Goal: Transaction & Acquisition: Purchase product/service

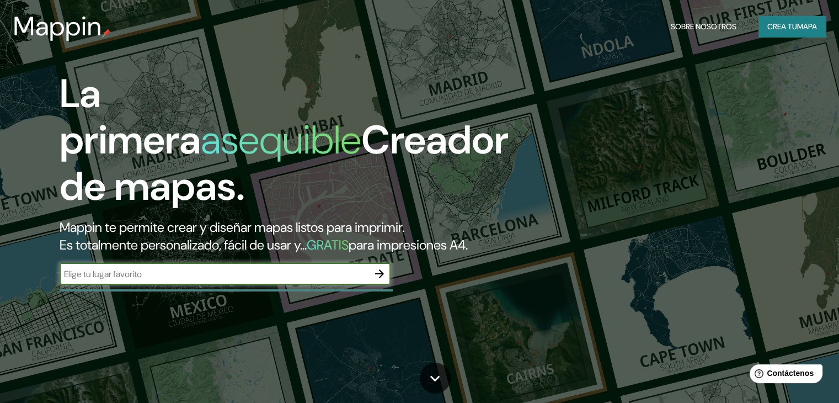
click at [215, 287] on div "​" at bounding box center [225, 275] width 331 height 24
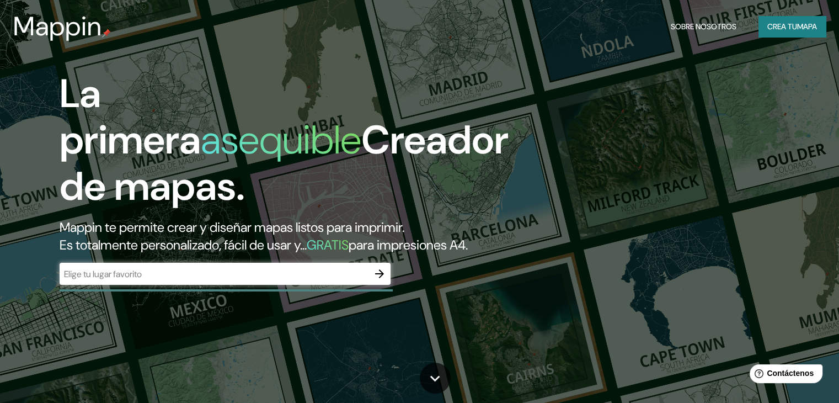
click at [219, 280] on input "text" at bounding box center [214, 274] width 309 height 13
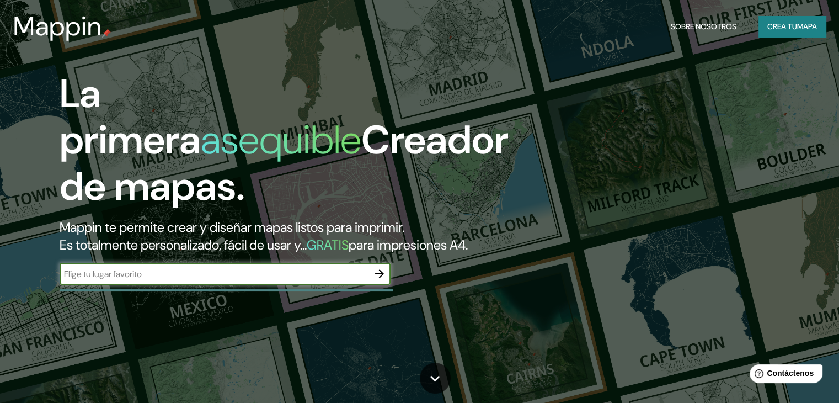
paste input "14.924649, -92.262372"
type input "14.924649, -92.262372"
click at [381, 278] on icon "button" at bounding box center [379, 273] width 9 height 9
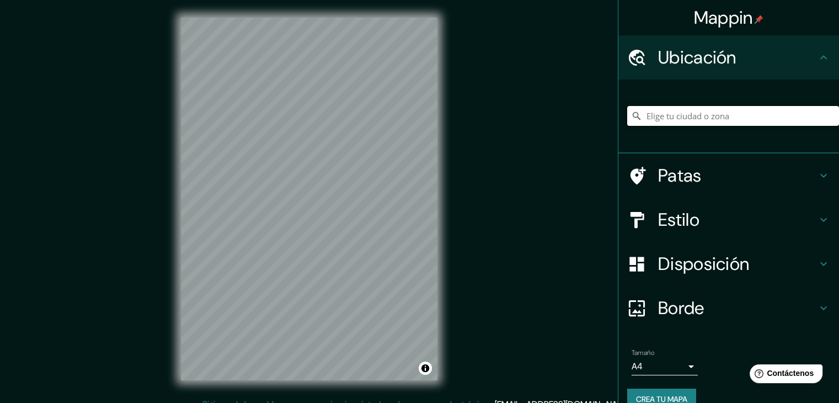
click at [694, 122] on input "Elige tu ciudad o zona" at bounding box center [734, 116] width 212 height 20
paste input "14.924649, -92.262372"
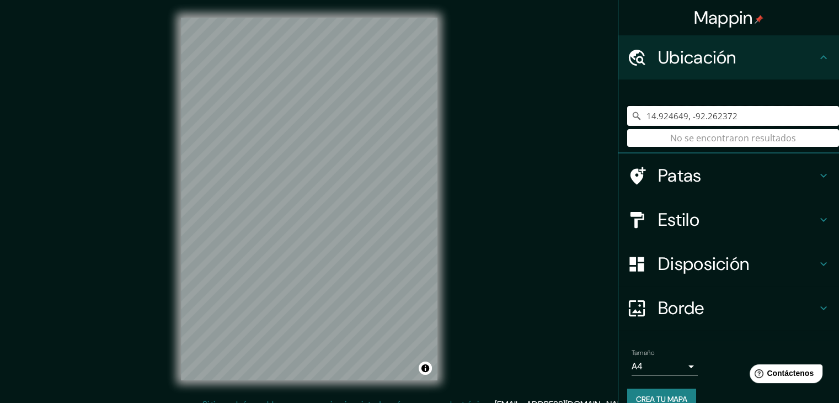
type input "14.924649, -92.262372"
drag, startPoint x: 752, startPoint y: 118, endPoint x: 637, endPoint y: 123, distance: 114.4
click at [637, 123] on input "14.924649, -92.262372" at bounding box center [734, 116] width 212 height 20
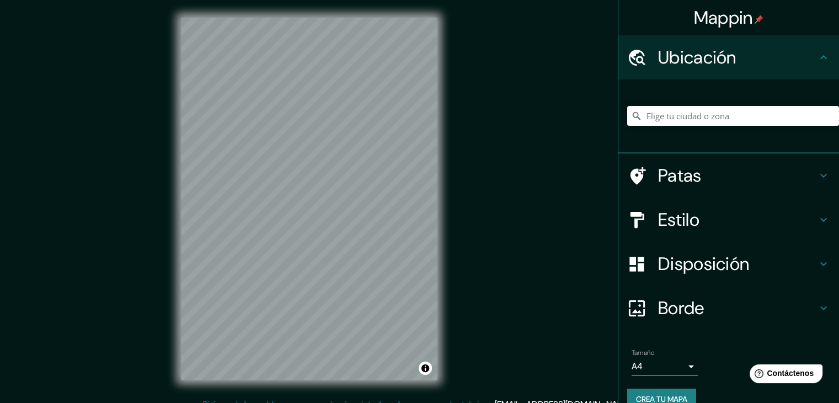
click at [528, 195] on div "Mappin Ubicación Patas Estilo Disposición Borde Elige un borde. Consejo : puede…" at bounding box center [419, 208] width 839 height 416
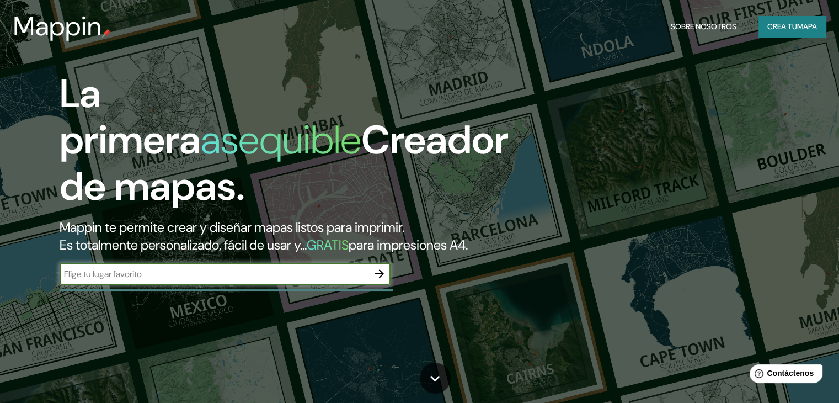
click at [146, 280] on input "text" at bounding box center [214, 274] width 309 height 13
type input "[GEOGRAPHIC_DATA], tapachula"
click at [382, 285] on button "button" at bounding box center [380, 274] width 22 height 22
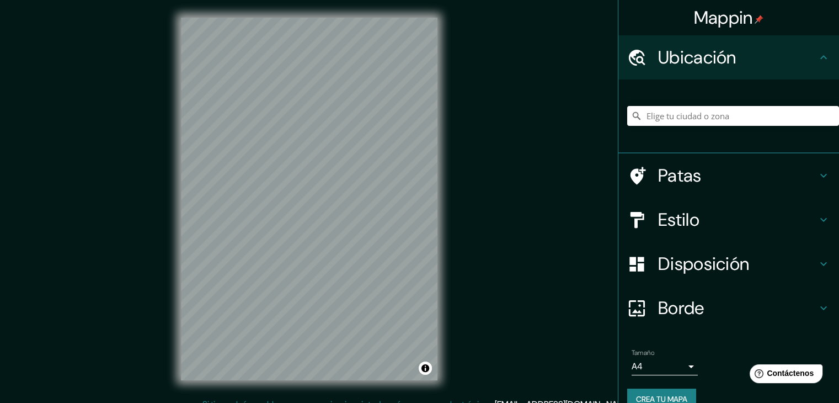
click at [453, 279] on div "© Mapbox © OpenStreetMap Improve this map" at bounding box center [309, 199] width 292 height 398
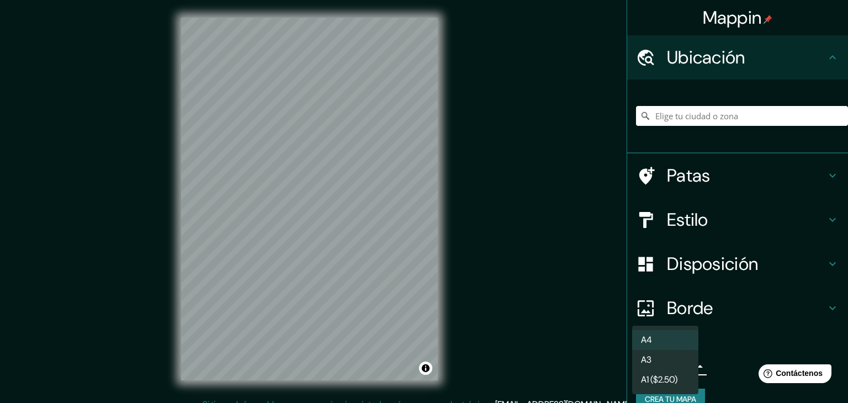
click at [666, 360] on body "Mappin Ubicación Patas Estilo Disposición Borde Elige un borde. Consejo : puede…" at bounding box center [424, 201] width 848 height 403
click at [663, 365] on li "A3" at bounding box center [665, 360] width 66 height 20
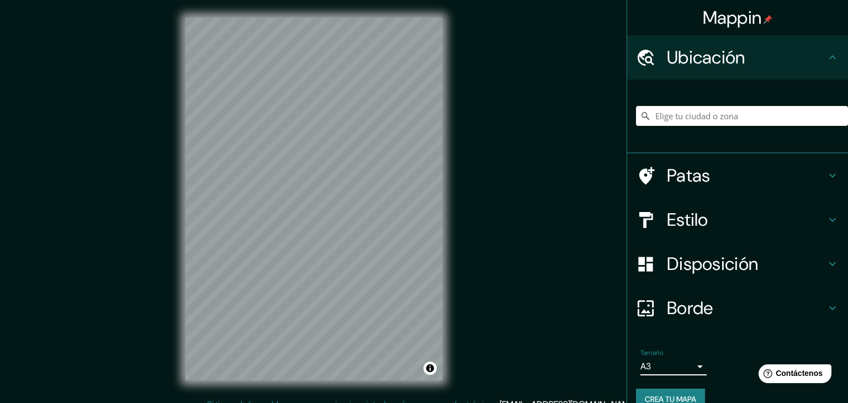
click at [668, 368] on body "Mappin Ubicación Patas Estilo Disposición Borde Elige un borde. Consejo : puede…" at bounding box center [424, 201] width 848 height 403
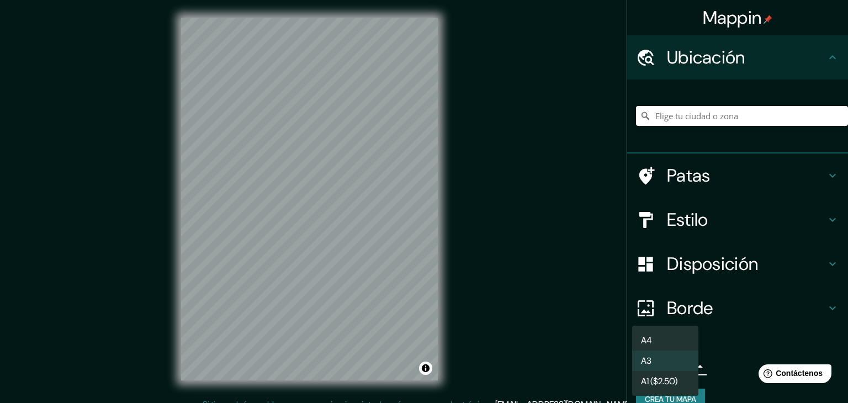
click at [668, 347] on li "A4" at bounding box center [665, 340] width 66 height 20
type input "single"
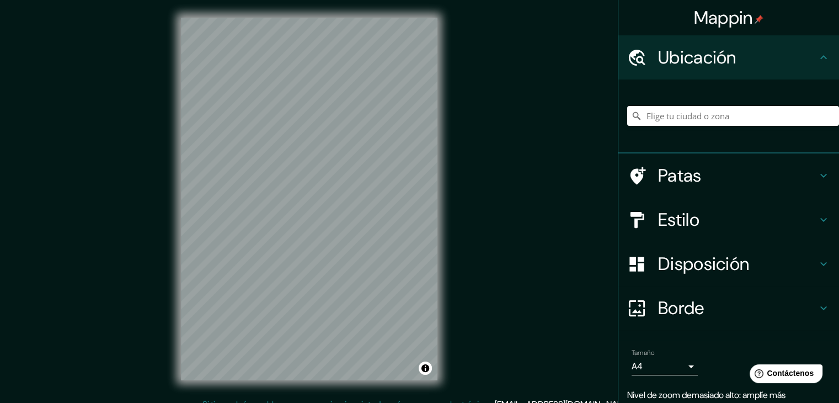
click at [735, 171] on h4 "Patas" at bounding box center [737, 175] width 159 height 22
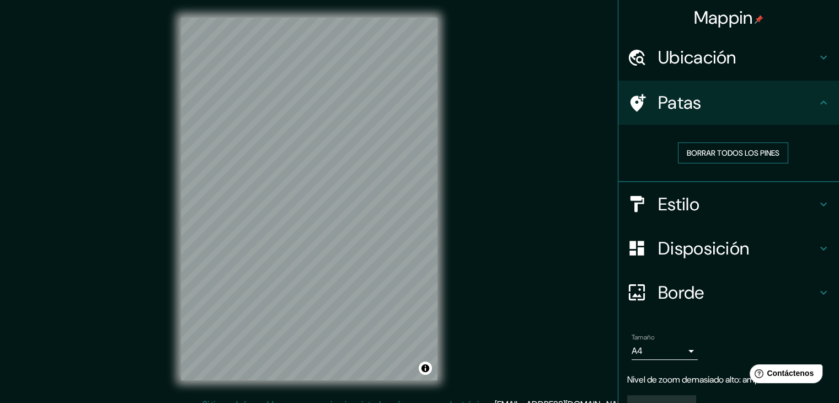
click at [748, 153] on font "Borrar todos los pines" at bounding box center [733, 153] width 93 height 10
click at [736, 111] on h4 "Patas" at bounding box center [737, 103] width 159 height 22
click at [707, 59] on font "Ubicación" at bounding box center [697, 57] width 78 height 23
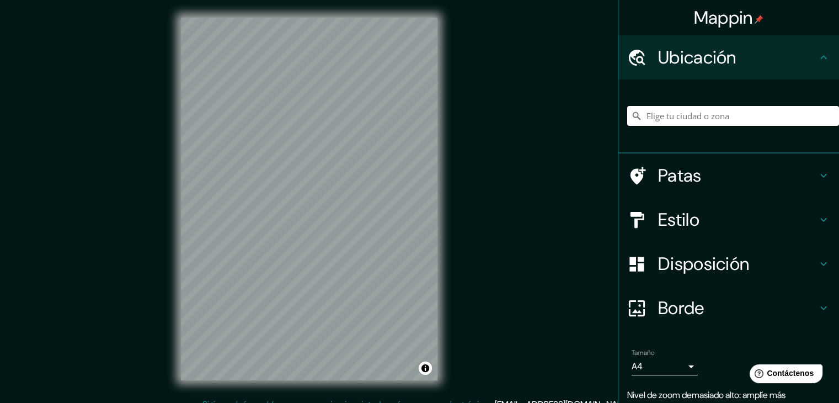
click at [711, 109] on input "Elige tu ciudad o zona" at bounding box center [734, 116] width 212 height 20
type input "t"
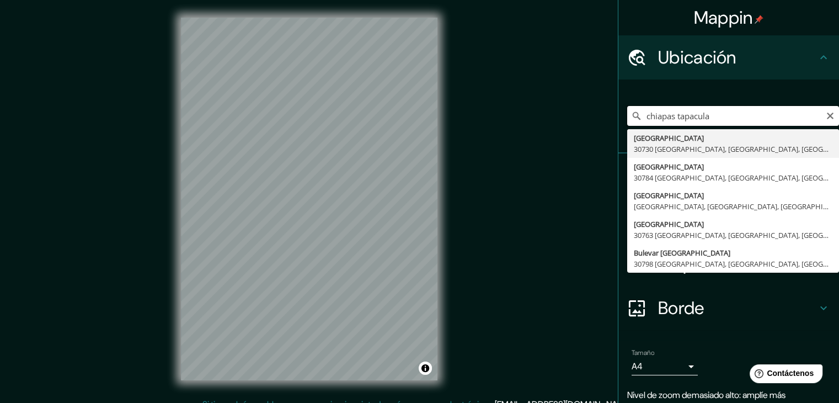
type input "chiapas tapacula"
click at [823, 109] on input "chiapas tapacula" at bounding box center [734, 116] width 212 height 20
click at [826, 115] on icon "Claro" at bounding box center [830, 115] width 9 height 9
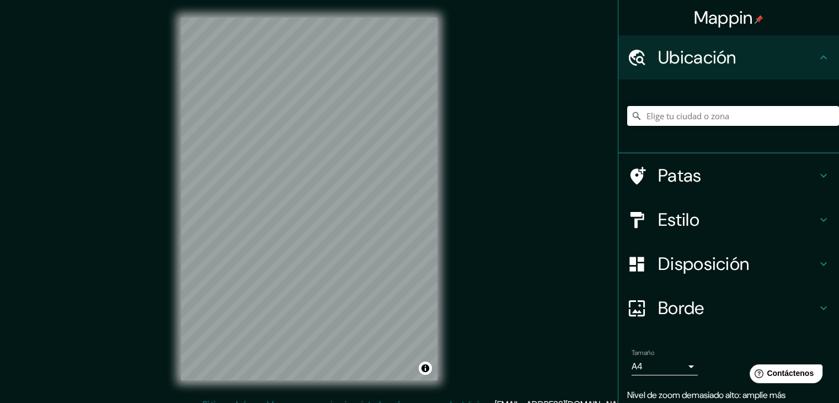
paste input "Av Esperanza 31"
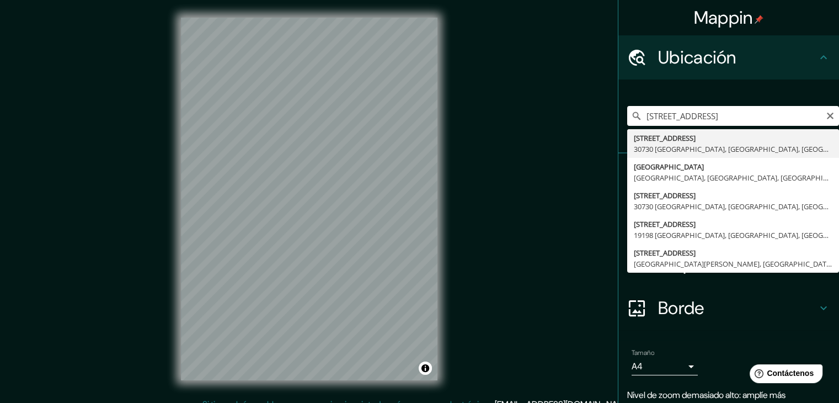
type input "[STREET_ADDRESS]"
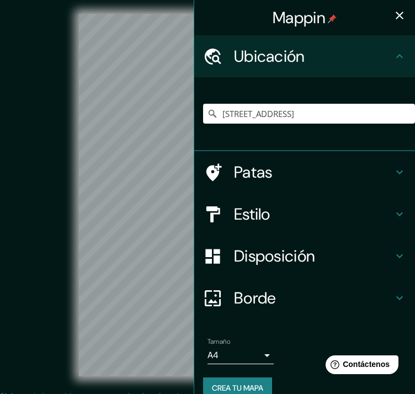
click at [61, 241] on div "© Mapbox © OpenStreetMap Improve this map" at bounding box center [208, 195] width 374 height 355
click at [214, 166] on div "Mappin Ubicación [STREET_ADDRESS] [GEOGRAPHIC_DATA] Estilo Disposición Borde El…" at bounding box center [207, 216] width 415 height 433
click at [393, 9] on icon "button" at bounding box center [399, 15] width 13 height 13
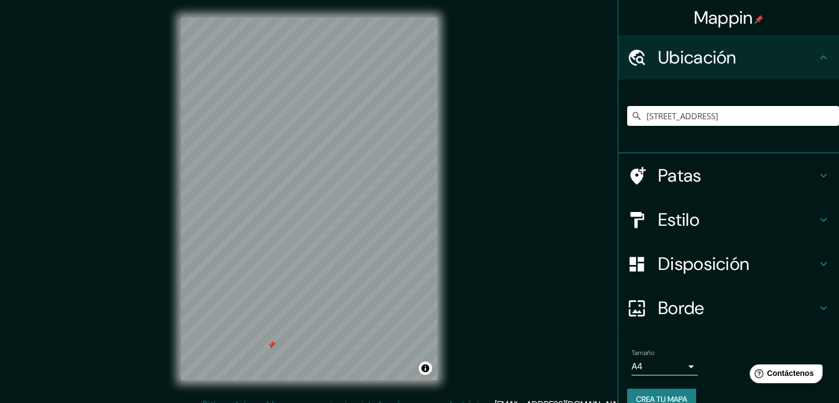
click at [693, 211] on h4 "Estilo" at bounding box center [737, 220] width 159 height 22
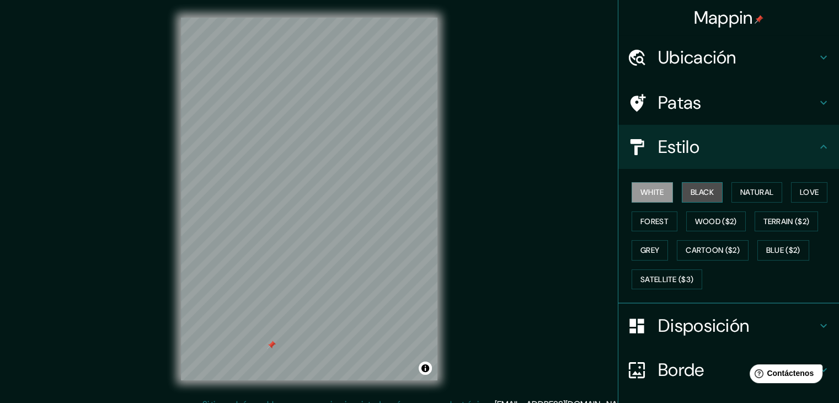
click at [695, 189] on button "Black" at bounding box center [702, 192] width 41 height 20
click at [662, 195] on button "White" at bounding box center [652, 192] width 41 height 20
click at [745, 188] on button "Natural" at bounding box center [757, 192] width 51 height 20
click at [645, 195] on button "White" at bounding box center [652, 192] width 41 height 20
click at [697, 199] on button "Black" at bounding box center [702, 192] width 41 height 20
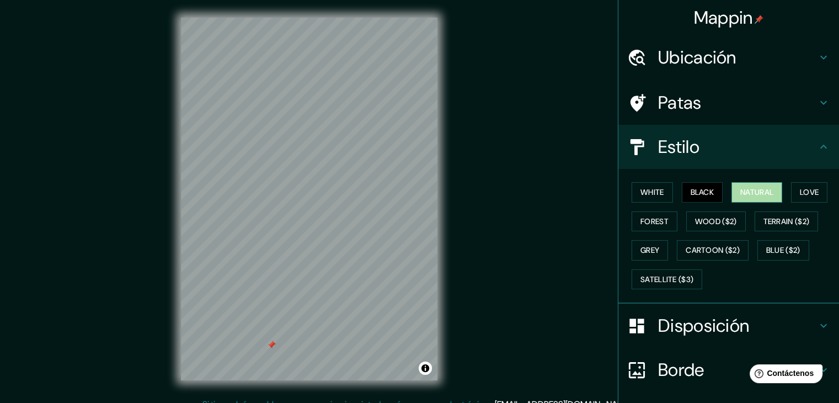
click at [738, 189] on button "Natural" at bounding box center [757, 192] width 51 height 20
click at [799, 193] on button "Love" at bounding box center [809, 192] width 36 height 20
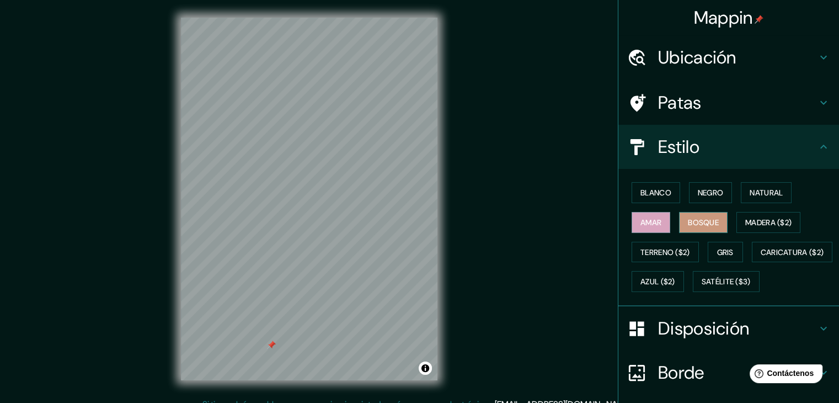
click at [693, 219] on font "Bosque" at bounding box center [703, 222] width 31 height 10
click at [718, 257] on font "Gris" at bounding box center [726, 252] width 17 height 14
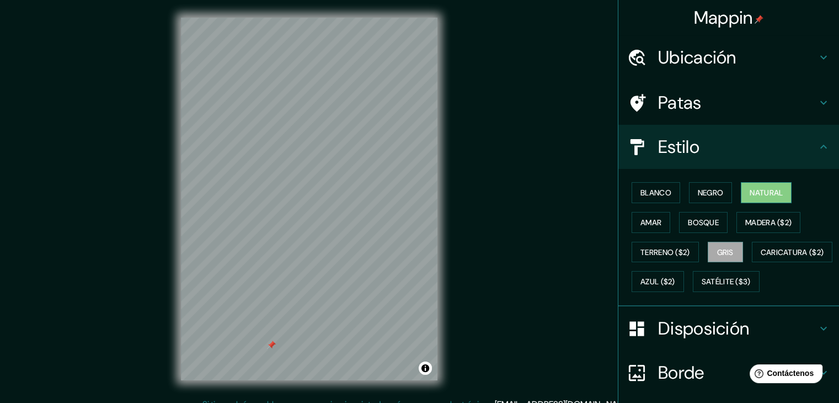
click at [763, 188] on font "Natural" at bounding box center [766, 193] width 33 height 10
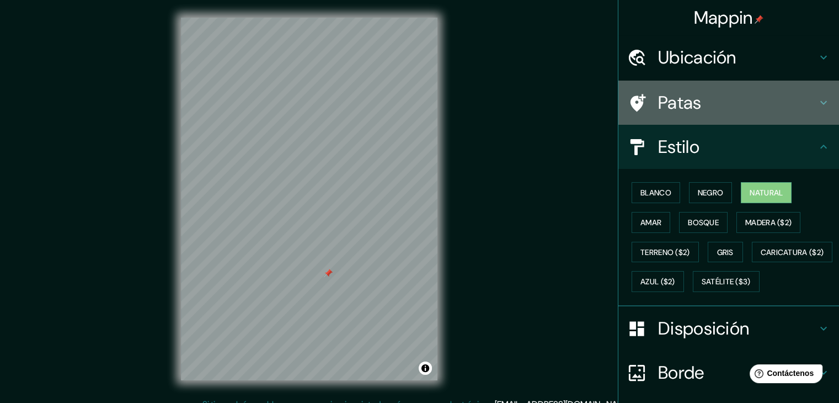
click at [781, 109] on h4 "Patas" at bounding box center [737, 103] width 159 height 22
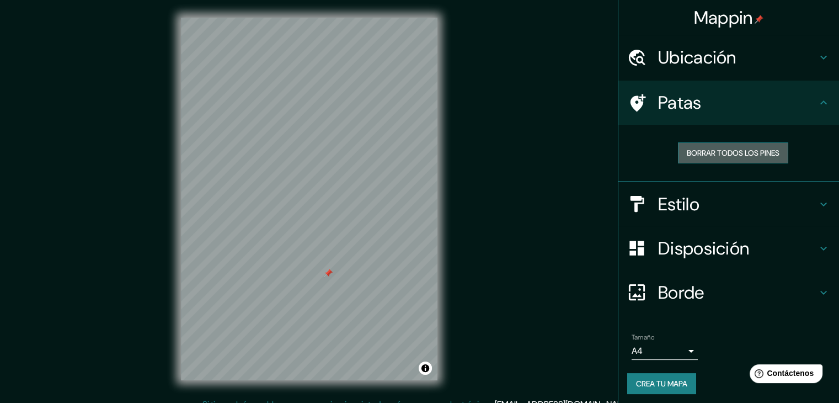
click at [745, 156] on font "Borrar todos los pines" at bounding box center [733, 153] width 93 height 10
click at [726, 152] on font "Borrar todos los pines" at bounding box center [733, 153] width 93 height 10
click at [748, 201] on h4 "Estilo" at bounding box center [737, 204] width 159 height 22
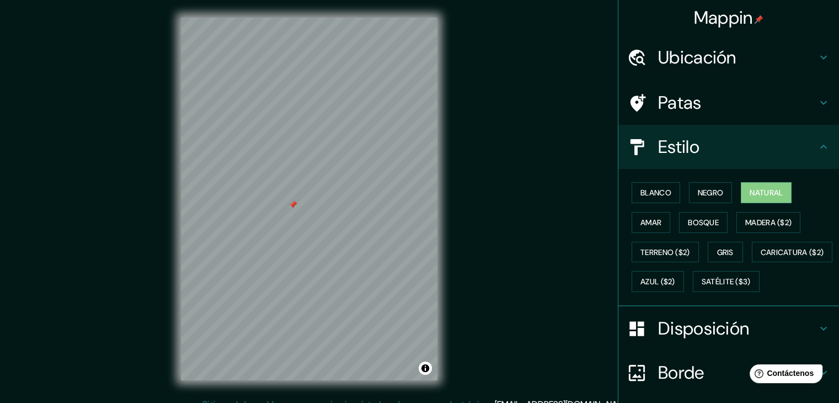
click at [795, 138] on h4 "Estilo" at bounding box center [737, 147] width 159 height 22
click at [698, 190] on font "Negro" at bounding box center [711, 193] width 26 height 10
click at [644, 189] on font "Blanco" at bounding box center [656, 193] width 31 height 10
click at [764, 196] on font "Natural" at bounding box center [766, 193] width 33 height 10
click at [691, 221] on font "Bosque" at bounding box center [703, 222] width 31 height 10
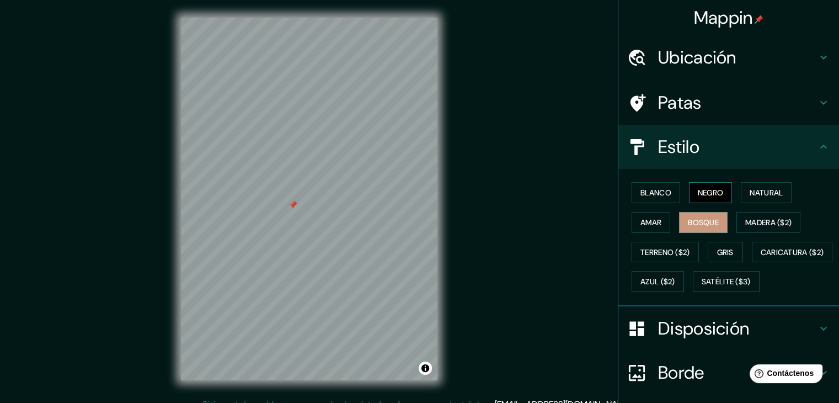
click at [710, 190] on font "Negro" at bounding box center [711, 193] width 26 height 10
click at [645, 224] on font "Amar" at bounding box center [651, 222] width 21 height 10
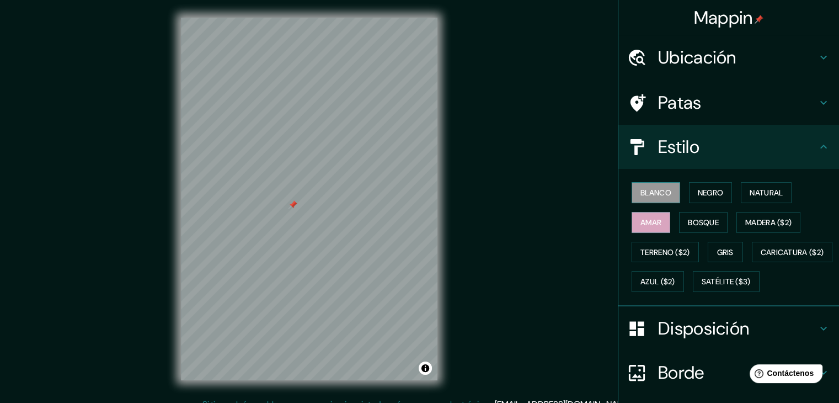
click at [654, 199] on button "Blanco" at bounding box center [656, 192] width 49 height 21
click at [721, 247] on font "Gris" at bounding box center [726, 252] width 17 height 10
click at [783, 339] on h4 "Disposición" at bounding box center [737, 328] width 159 height 22
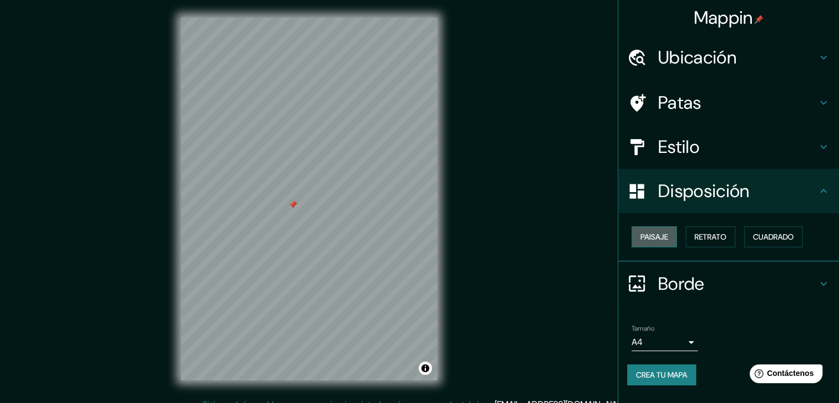
click at [672, 235] on button "Paisaje" at bounding box center [654, 236] width 45 height 21
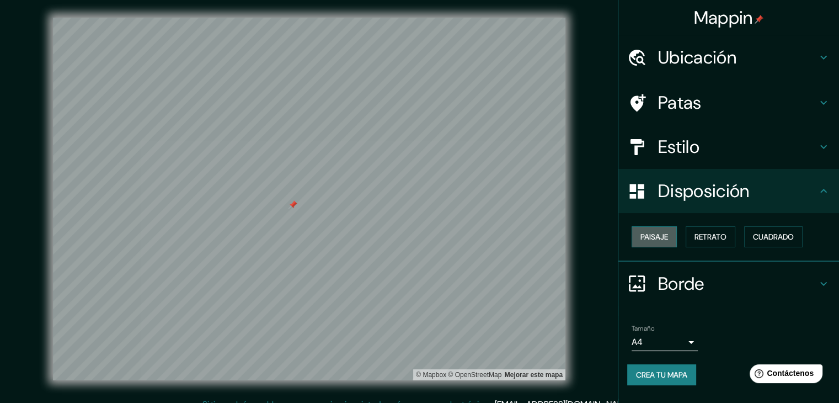
click at [673, 231] on button "Paisaje" at bounding box center [654, 236] width 45 height 21
click at [699, 235] on font "Retrato" at bounding box center [711, 237] width 32 height 10
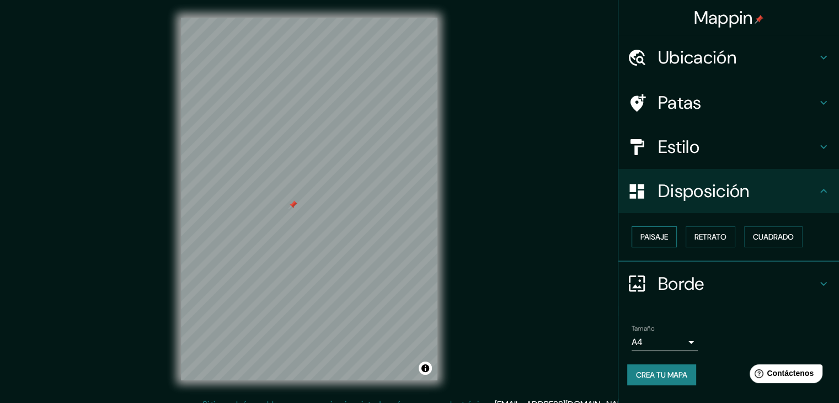
click at [661, 237] on font "Paisaje" at bounding box center [655, 237] width 28 height 10
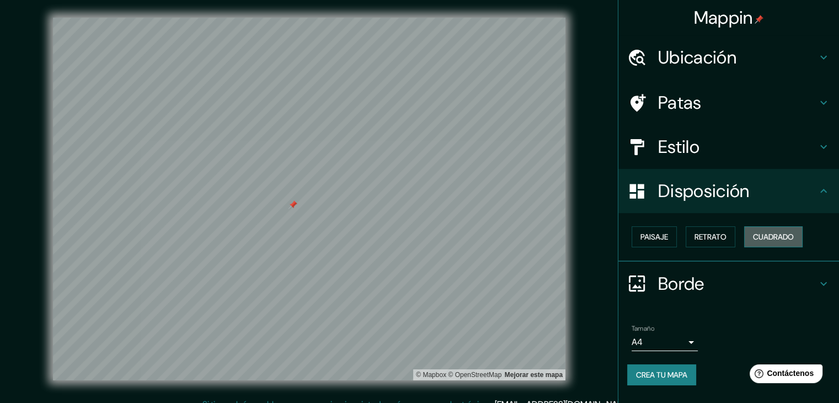
click at [800, 230] on button "Cuadrado" at bounding box center [774, 236] width 59 height 21
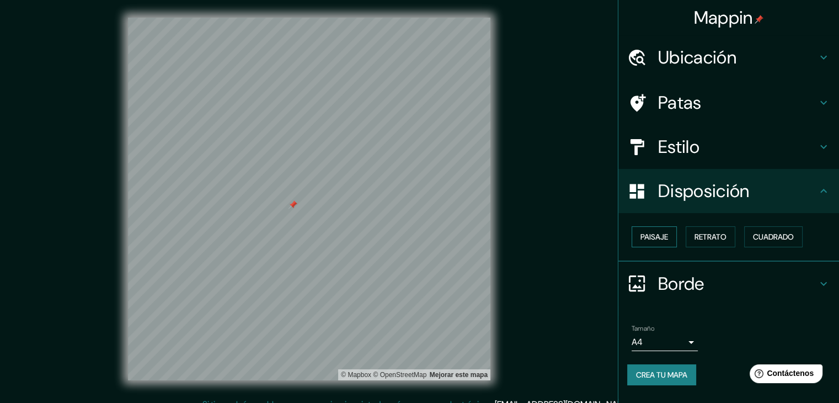
click at [670, 238] on button "Paisaje" at bounding box center [654, 236] width 45 height 21
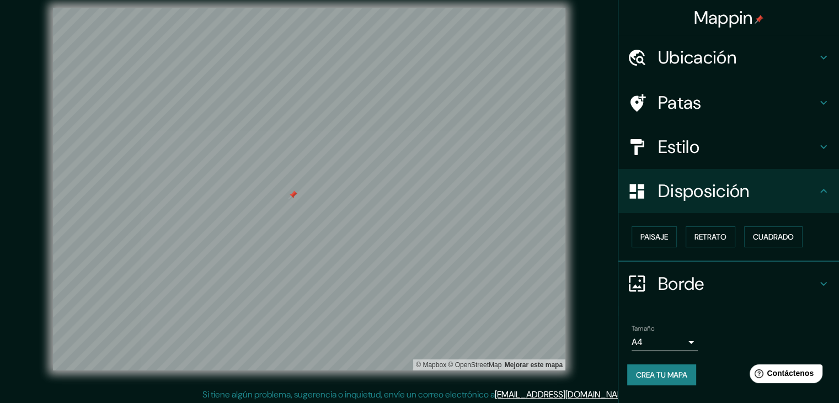
scroll to position [13, 0]
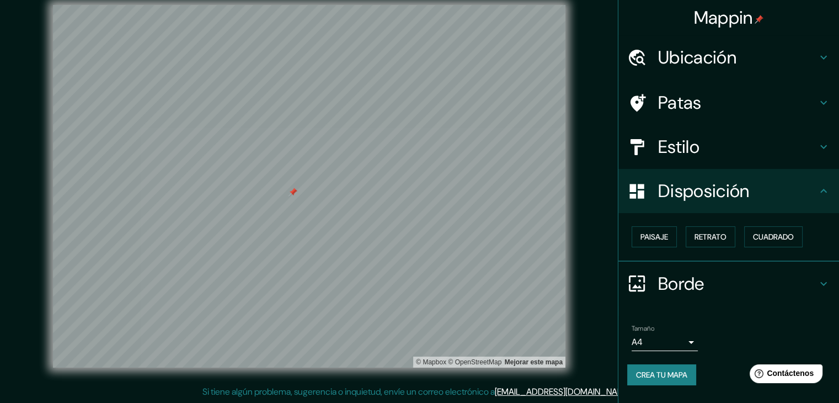
click at [771, 277] on h4 "Borde" at bounding box center [737, 284] width 159 height 22
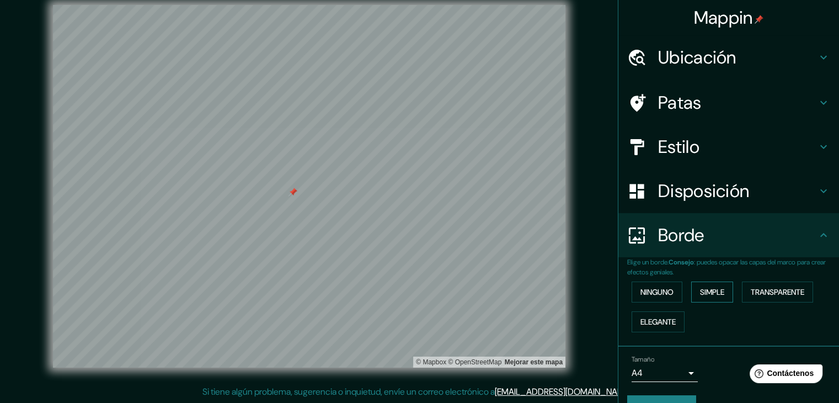
click at [692, 293] on button "Simple" at bounding box center [713, 291] width 42 height 21
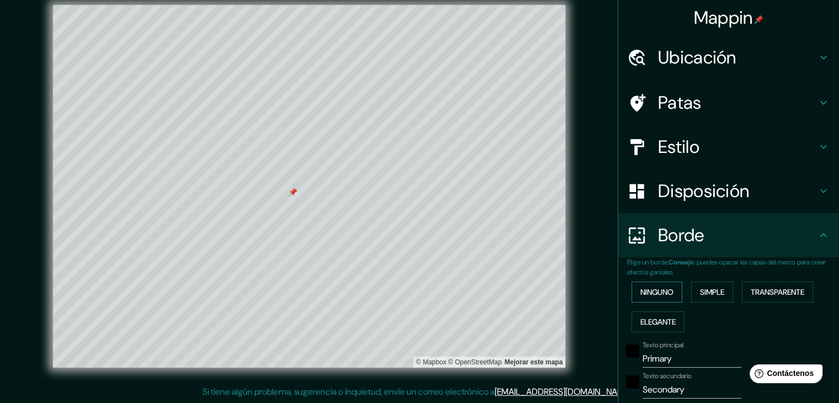
click at [651, 289] on font "Ninguno" at bounding box center [657, 292] width 33 height 10
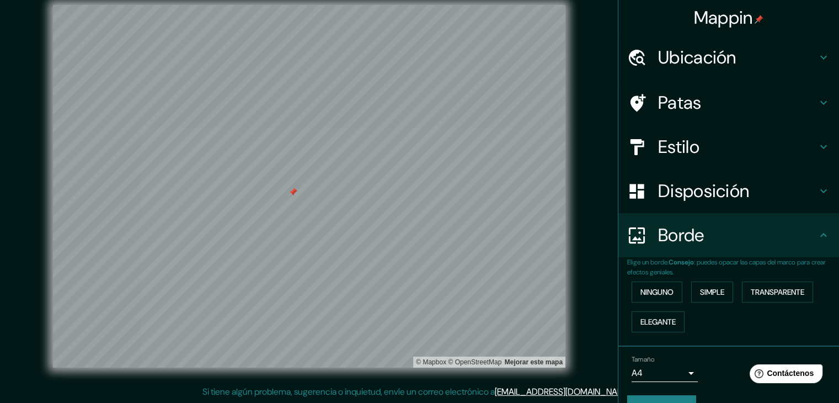
click at [653, 306] on div "Ninguno Simple Transparente Elegante" at bounding box center [734, 307] width 212 height 60
click at [658, 322] on font "Elegante" at bounding box center [658, 322] width 35 height 10
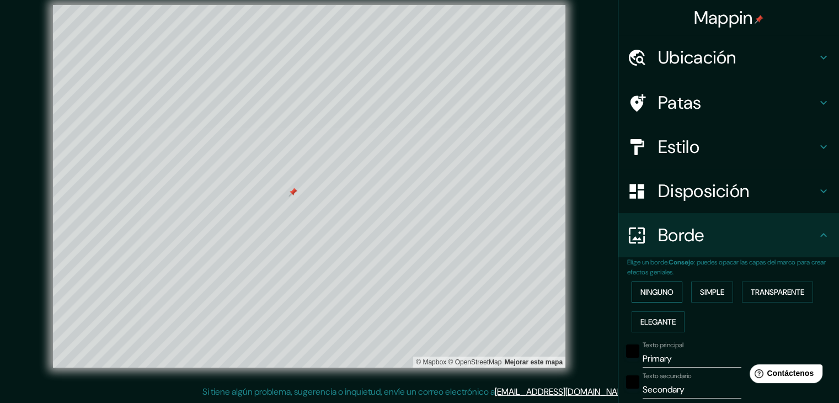
click at [649, 292] on font "Ninguno" at bounding box center [657, 292] width 33 height 10
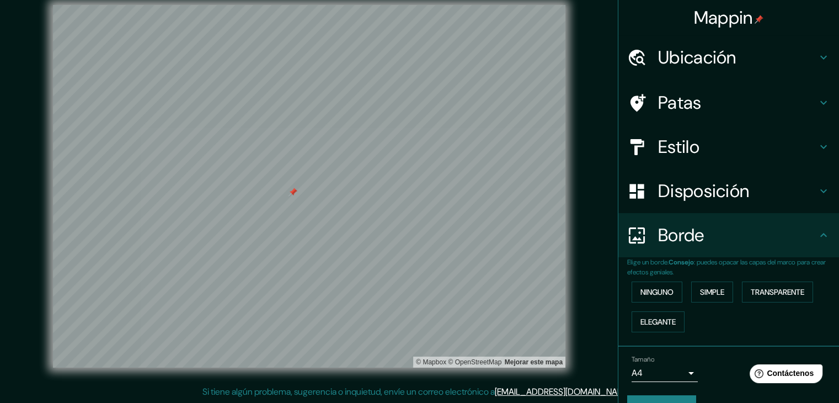
scroll to position [25, 0]
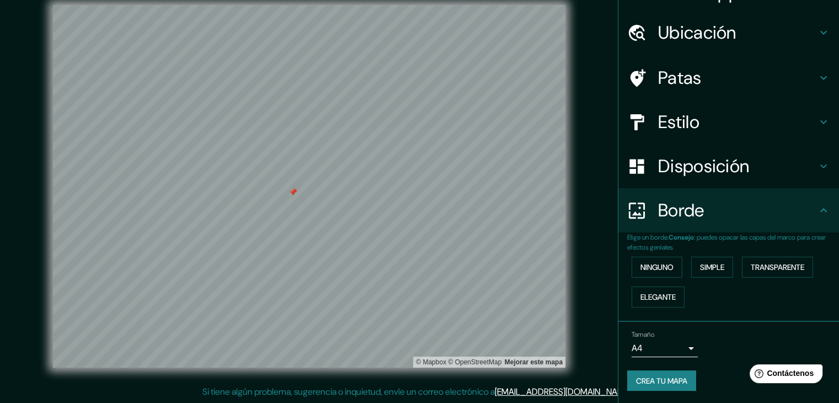
click at [793, 214] on h4 "Borde" at bounding box center [737, 210] width 159 height 22
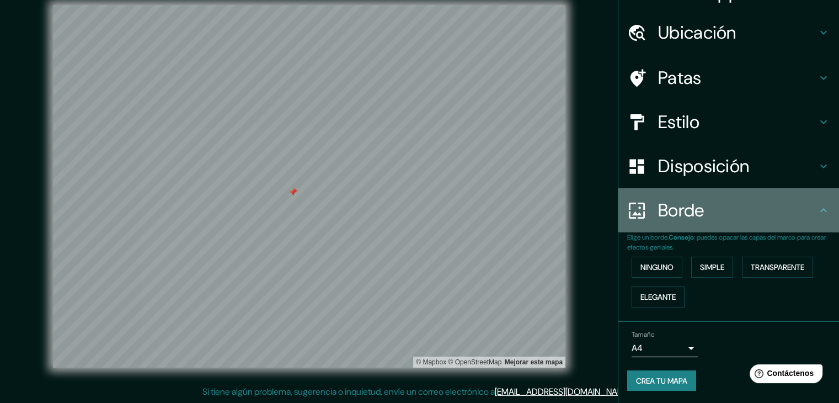
click at [800, 217] on h4 "Borde" at bounding box center [737, 210] width 159 height 22
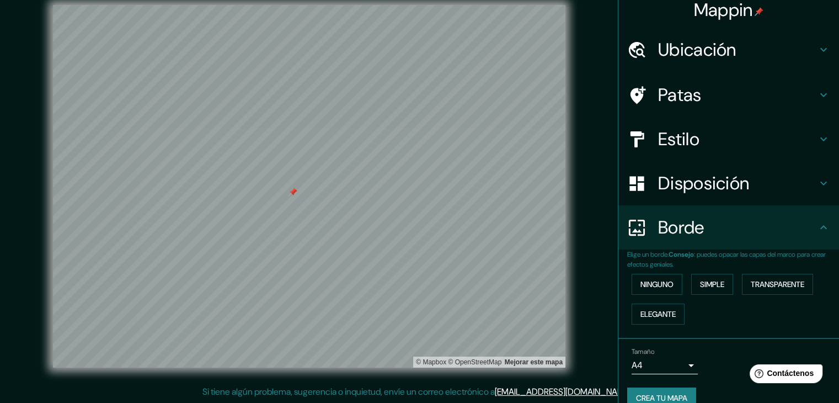
scroll to position [0, 0]
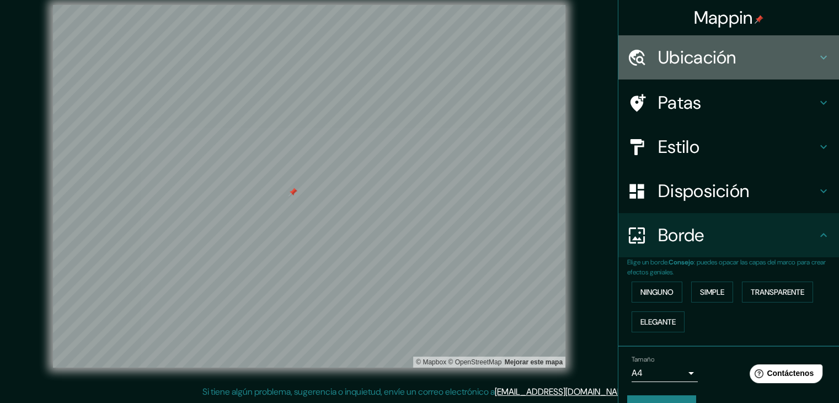
click at [759, 44] on div "Ubicación" at bounding box center [729, 57] width 221 height 44
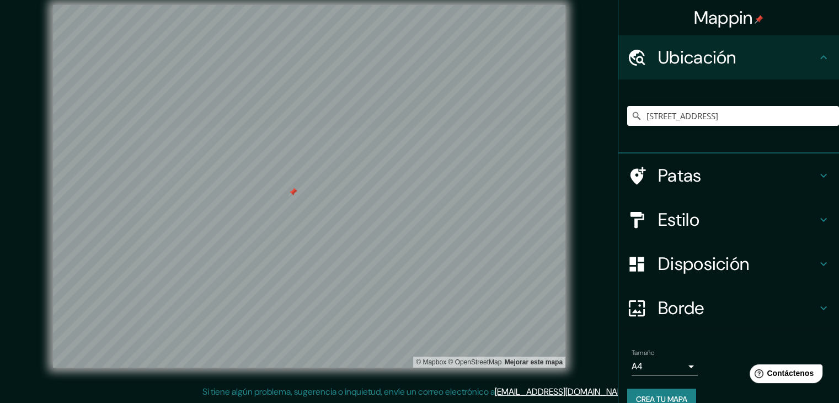
click at [767, 49] on h4 "Ubicación" at bounding box center [737, 57] width 159 height 22
click at [757, 217] on h4 "Estilo" at bounding box center [737, 220] width 159 height 22
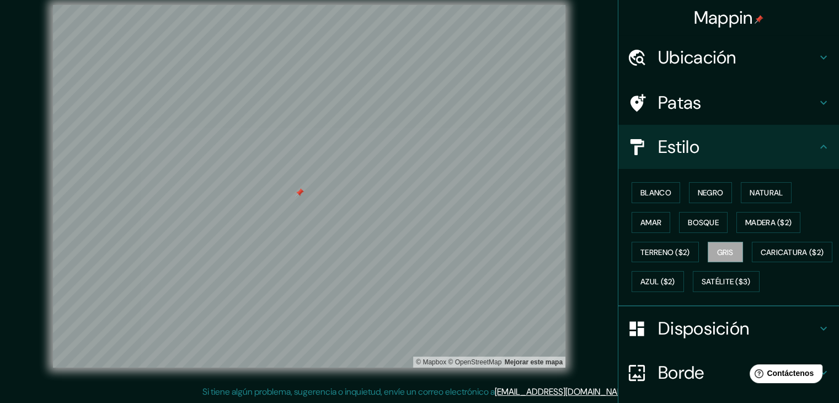
drag, startPoint x: 304, startPoint y: 203, endPoint x: 299, endPoint y: 210, distance: 8.9
click at [299, 197] on div at bounding box center [299, 192] width 9 height 9
drag, startPoint x: 304, startPoint y: 209, endPoint x: 294, endPoint y: 203, distance: 11.4
click at [294, 203] on div at bounding box center [294, 205] width 9 height 9
click at [684, 104] on font "Patas" at bounding box center [680, 102] width 44 height 23
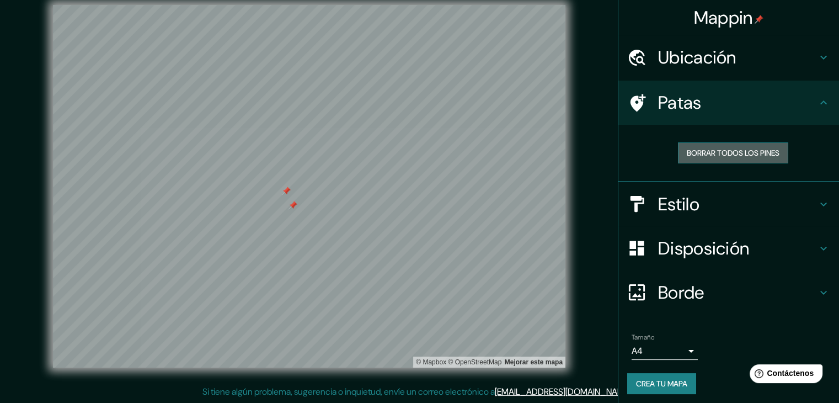
click at [702, 153] on font "Borrar todos los pines" at bounding box center [733, 153] width 93 height 10
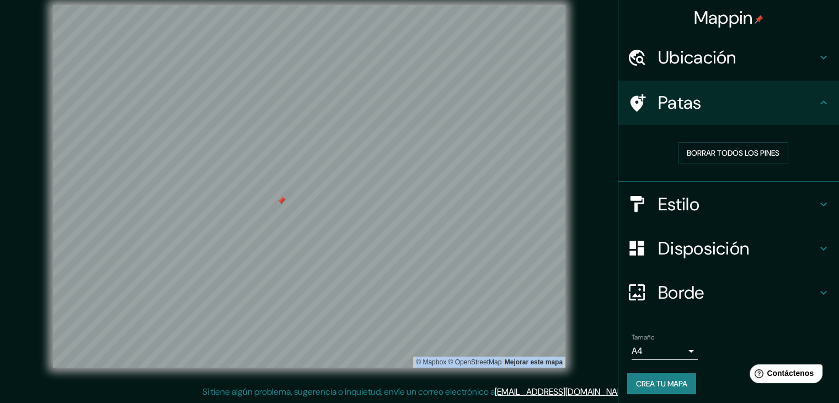
drag, startPoint x: 564, startPoint y: 356, endPoint x: 585, endPoint y: 402, distance: 50.9
click at [585, 390] on html "Mappin Ubicación [STREET_ADDRESS] Patas Borrar todos los pines Estilo Disposici…" at bounding box center [419, 188] width 839 height 403
